Goal: Information Seeking & Learning: Check status

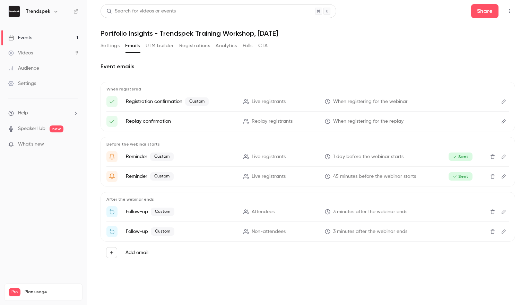
click at [200, 41] on button "Registrations" at bounding box center [194, 45] width 31 height 11
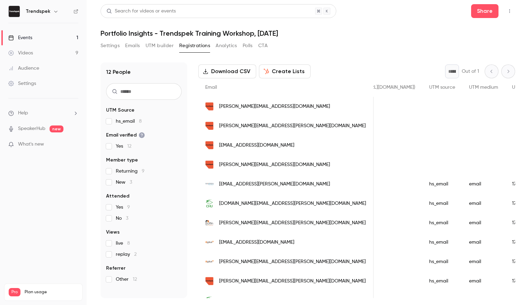
scroll to position [63, 0]
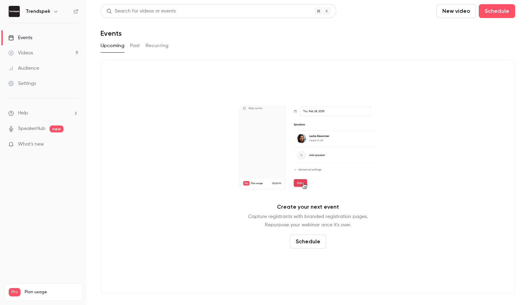
click at [134, 49] on button "Past" at bounding box center [135, 45] width 10 height 11
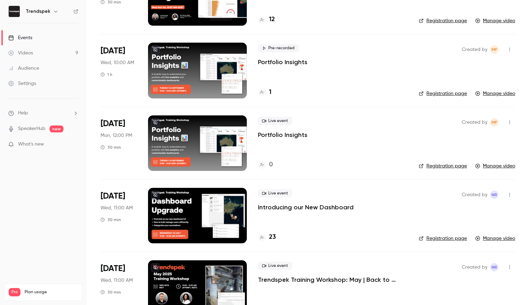
scroll to position [93, 0]
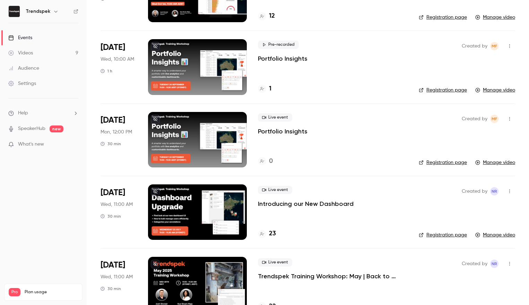
click at [513, 113] on div "Created by MF" at bounding box center [487, 118] width 53 height 11
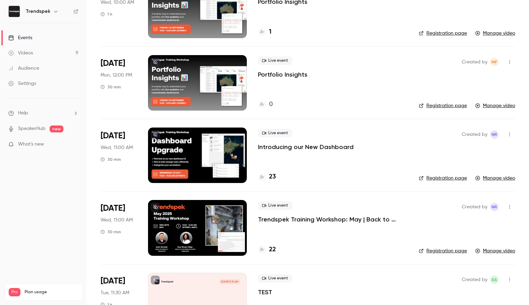
scroll to position [159, 0]
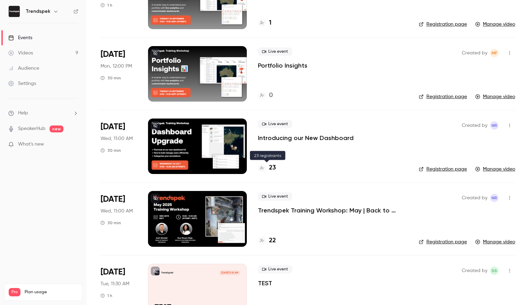
click at [270, 168] on h4 "23" at bounding box center [272, 167] width 7 height 9
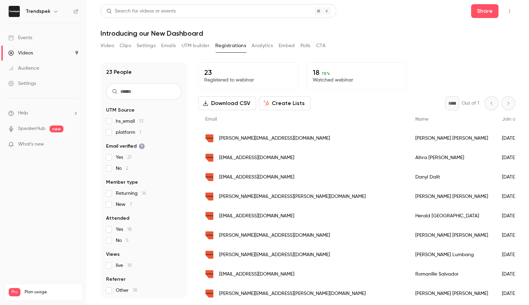
click at [112, 52] on div "Video Clips Settings Emails UTM builder Registrations Analytics Embed Polls CTA" at bounding box center [212, 47] width 225 height 14
click at [106, 47] on button "Video" at bounding box center [107, 45] width 14 height 11
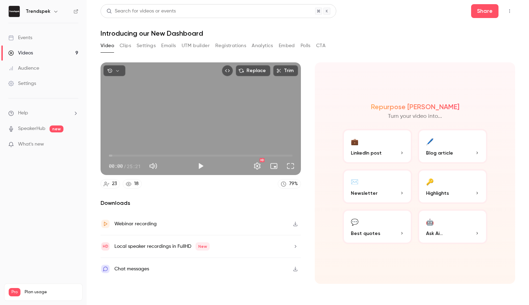
click at [129, 47] on button "Clips" at bounding box center [125, 45] width 11 height 11
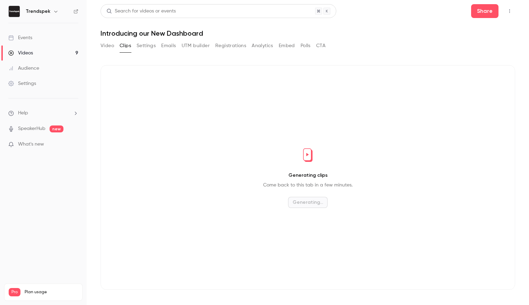
click at [150, 46] on button "Settings" at bounding box center [146, 45] width 19 height 11
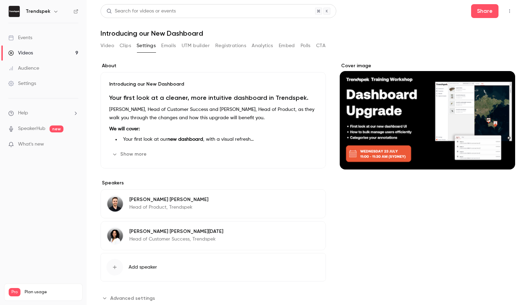
scroll to position [15, 0]
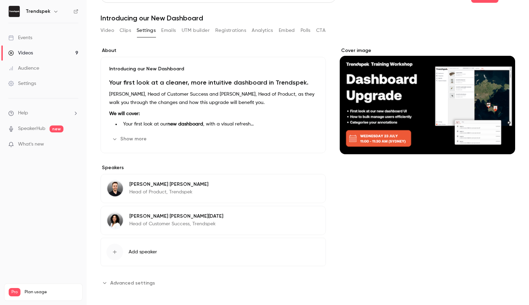
click at [225, 32] on button "Registrations" at bounding box center [230, 30] width 31 height 11
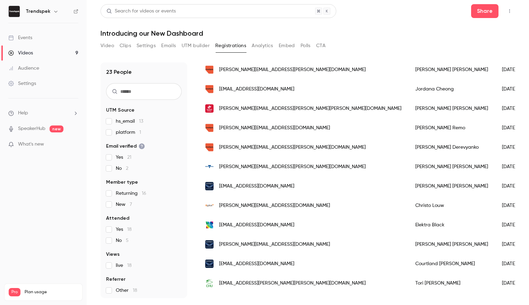
scroll to position [277, 0]
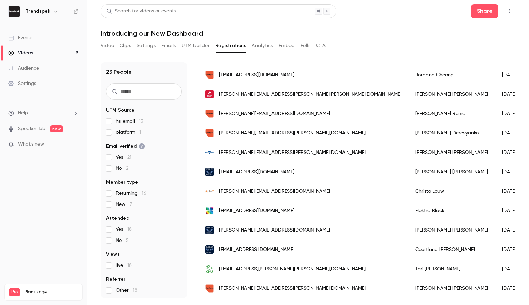
click at [266, 52] on div "Video Clips Settings Emails UTM builder Registrations Analytics Embed Polls CTA" at bounding box center [212, 47] width 225 height 14
click at [264, 49] on button "Analytics" at bounding box center [262, 45] width 21 height 11
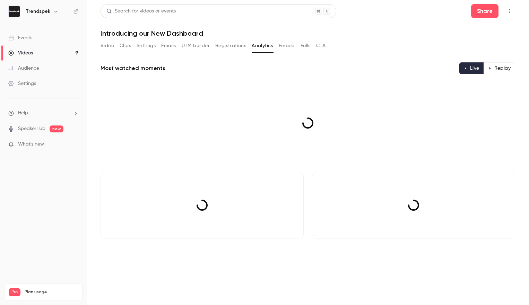
click at [36, 50] on link "Videos 9" at bounding box center [43, 52] width 87 height 15
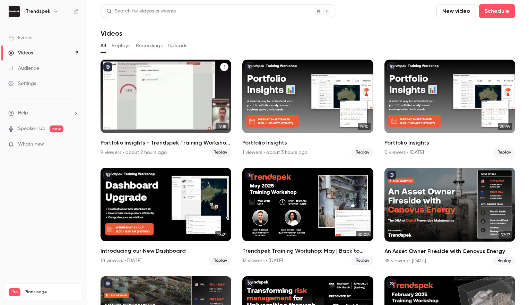
click at [149, 87] on div "Portfolio Insights - Trendspek Training Workshop, Oct 1st" at bounding box center [165, 96] width 131 height 73
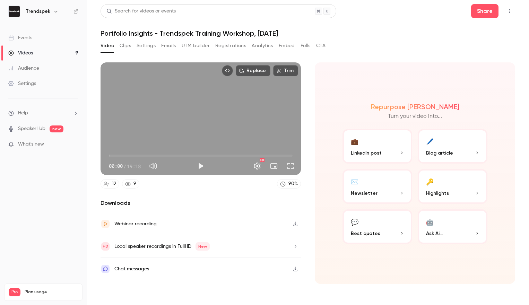
click at [267, 45] on button "Analytics" at bounding box center [262, 45] width 21 height 11
